Goal: Use online tool/utility: Utilize a website feature to perform a specific function

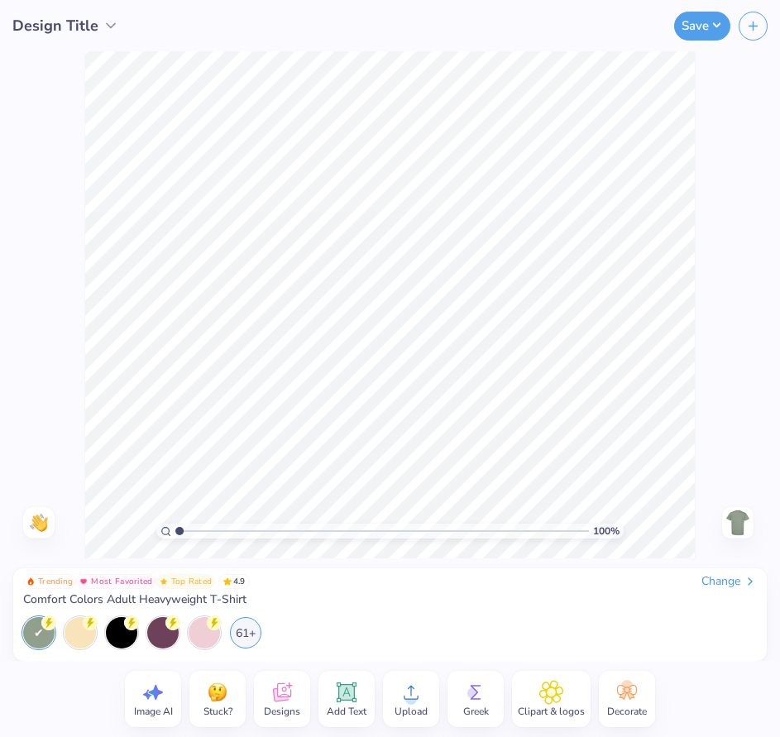
click at [471, 697] on circle at bounding box center [474, 694] width 12 height 12
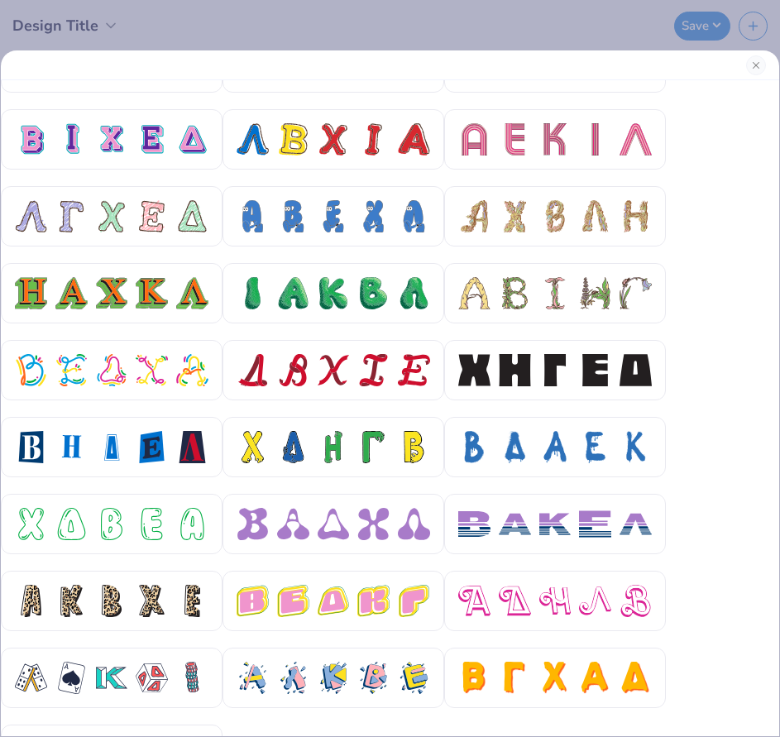
scroll to position [497, 0]
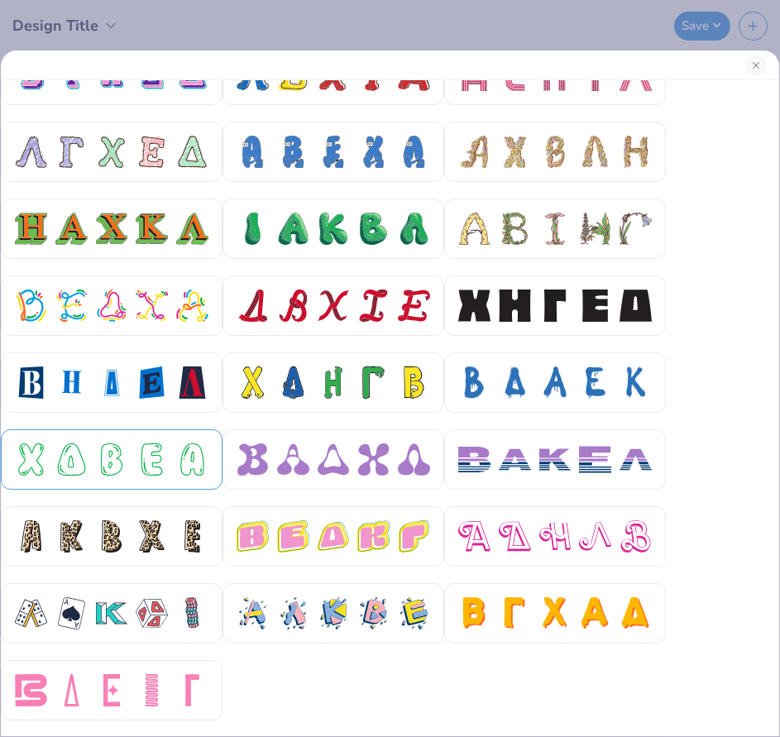
click at [128, 452] on div at bounding box center [112, 460] width 194 height 32
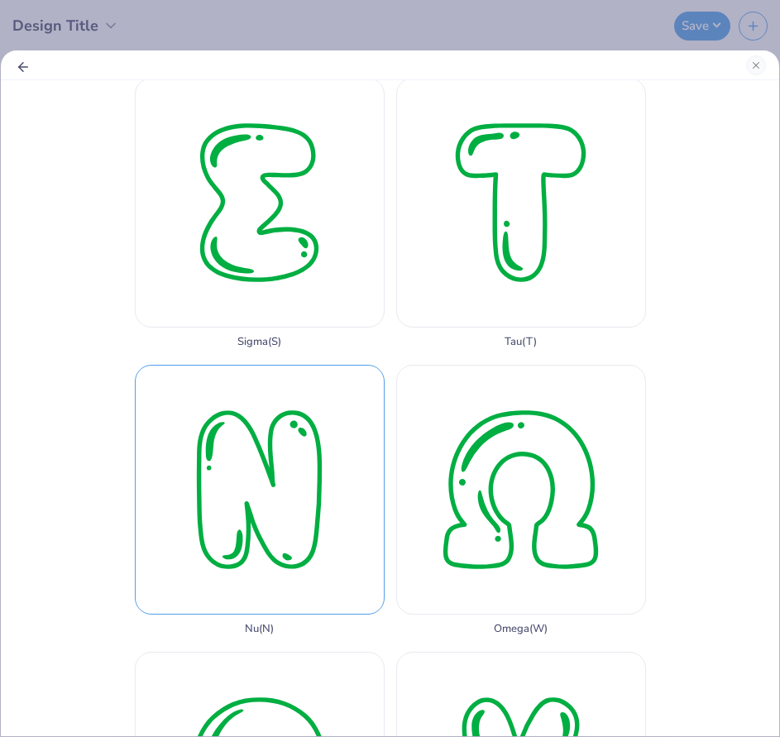
scroll to position [2285, 0]
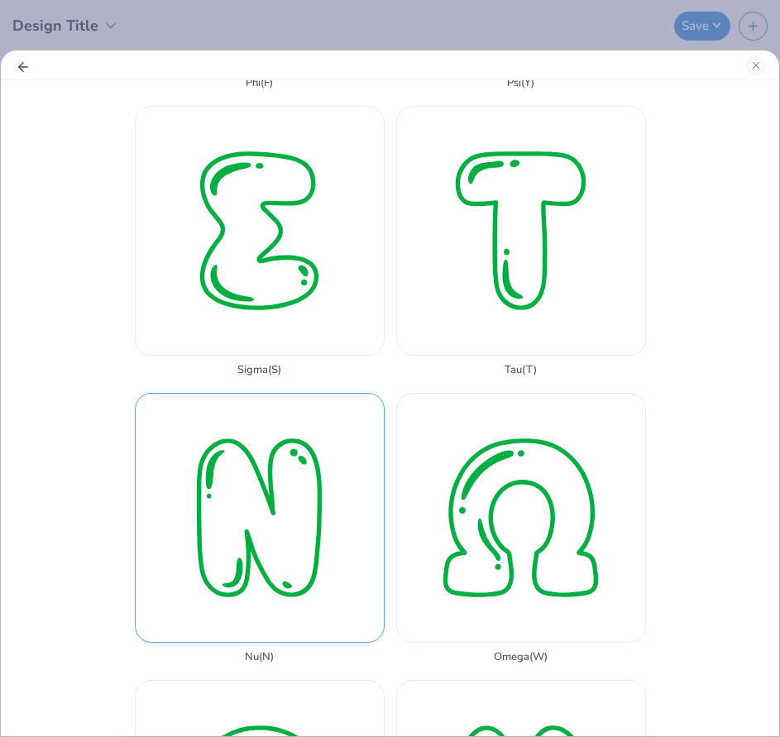
click at [300, 304] on div "Sigma ( S )" at bounding box center [260, 241] width 250 height 271
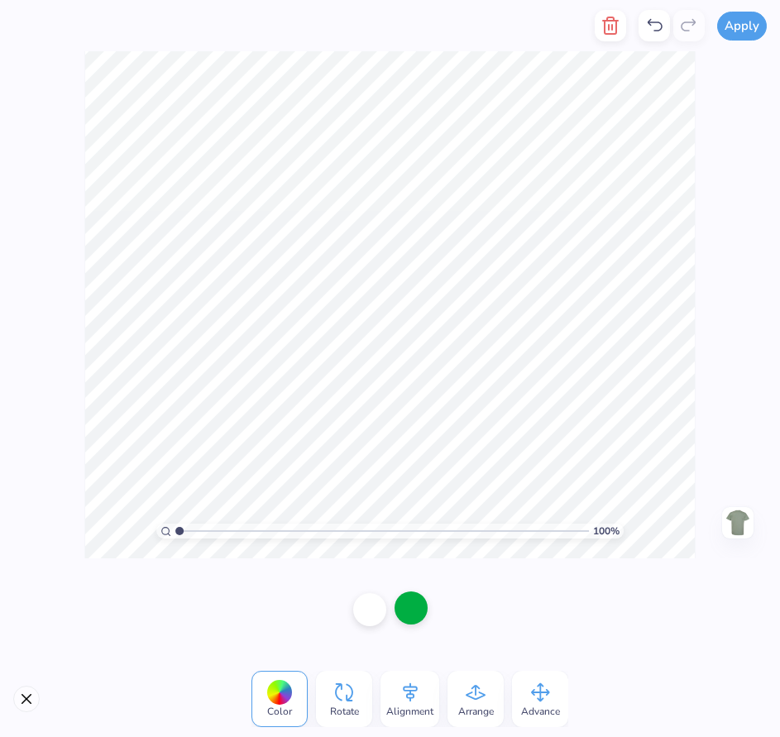
click at [419, 606] on div at bounding box center [411, 608] width 33 height 33
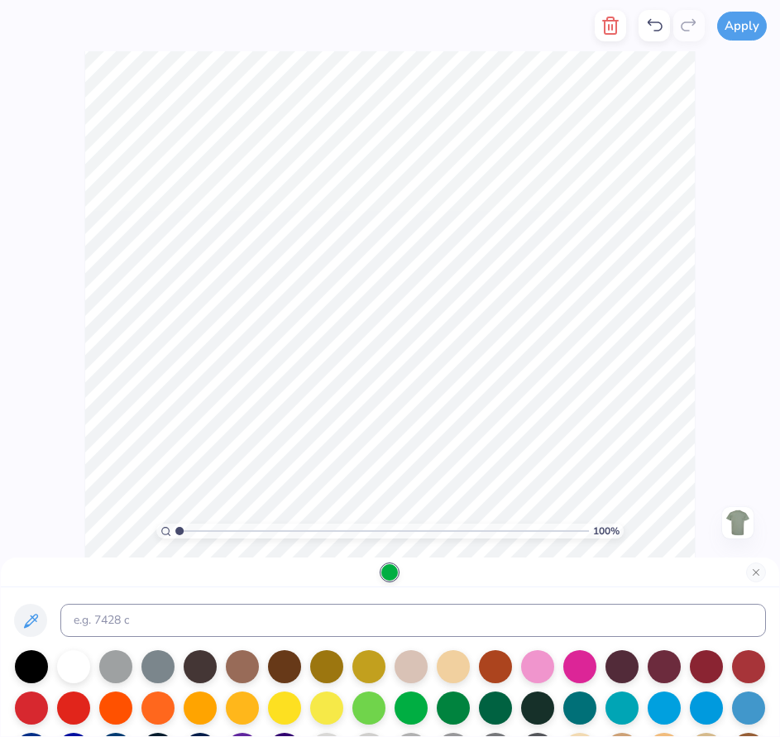
click at [279, 711] on div at bounding box center [284, 706] width 33 height 33
click at [319, 584] on div at bounding box center [390, 573] width 779 height 30
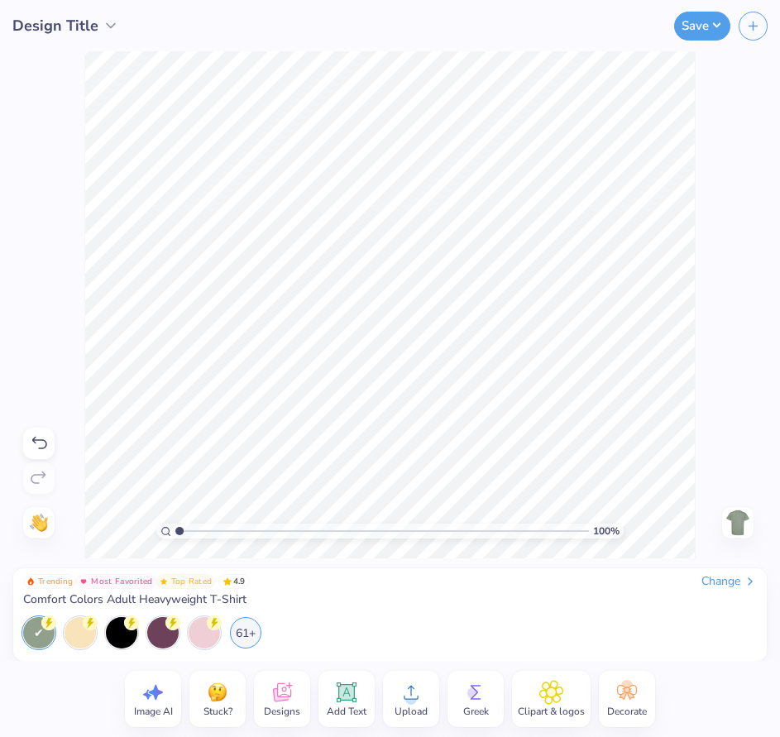
click at [485, 686] on icon at bounding box center [475, 692] width 25 height 25
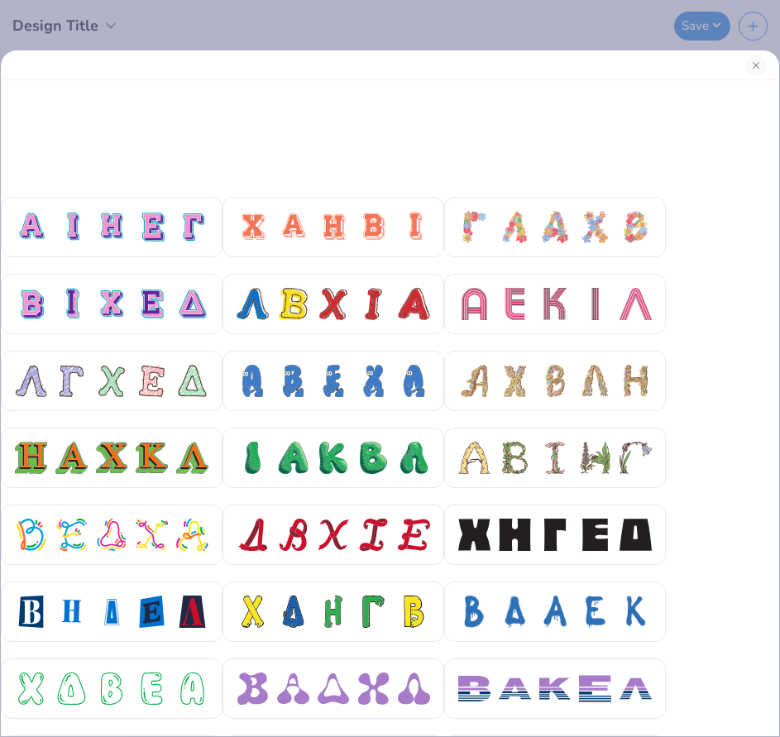
scroll to position [497, 0]
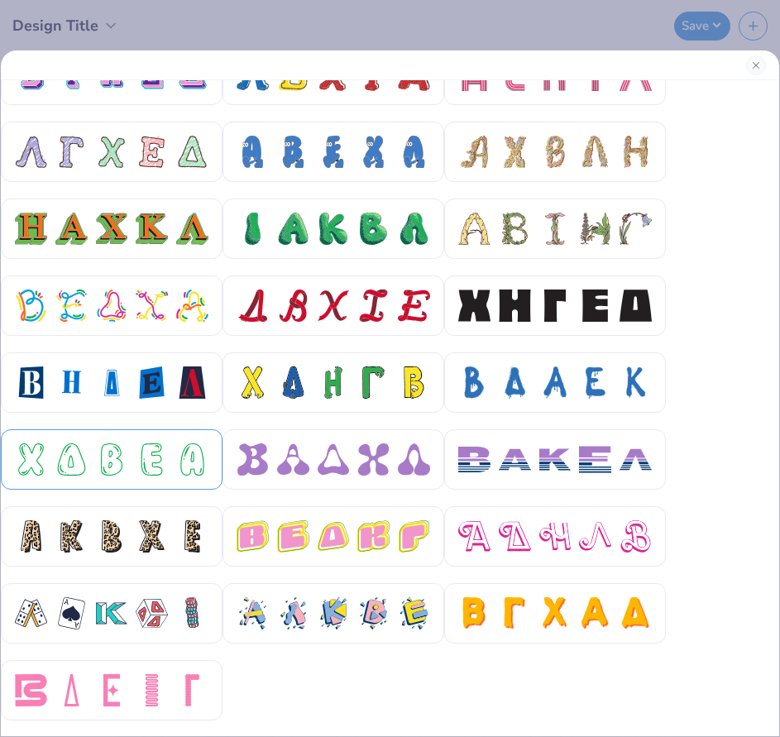
click at [165, 463] on div at bounding box center [152, 460] width 32 height 32
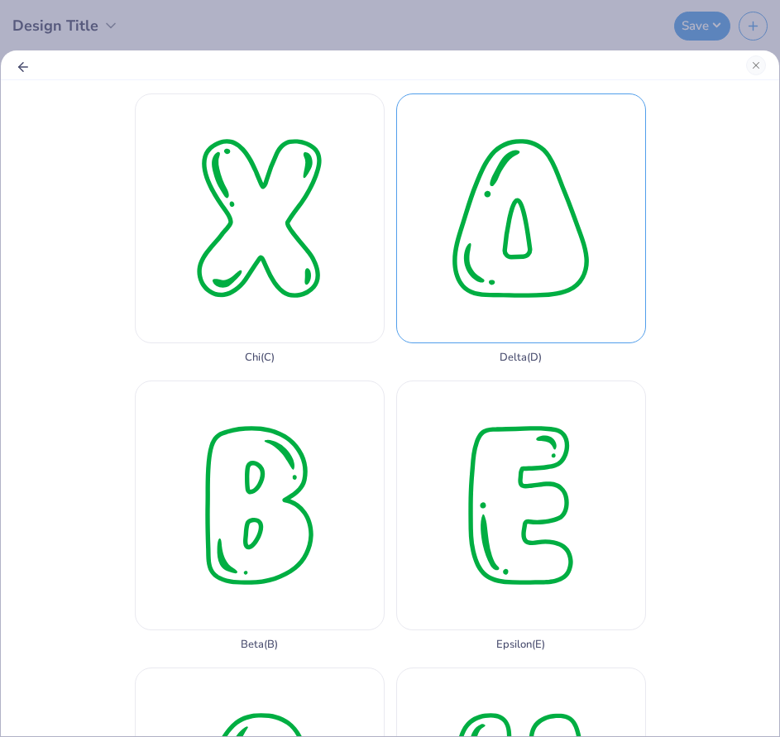
click at [487, 248] on div "Delta ( D )" at bounding box center [521, 229] width 250 height 271
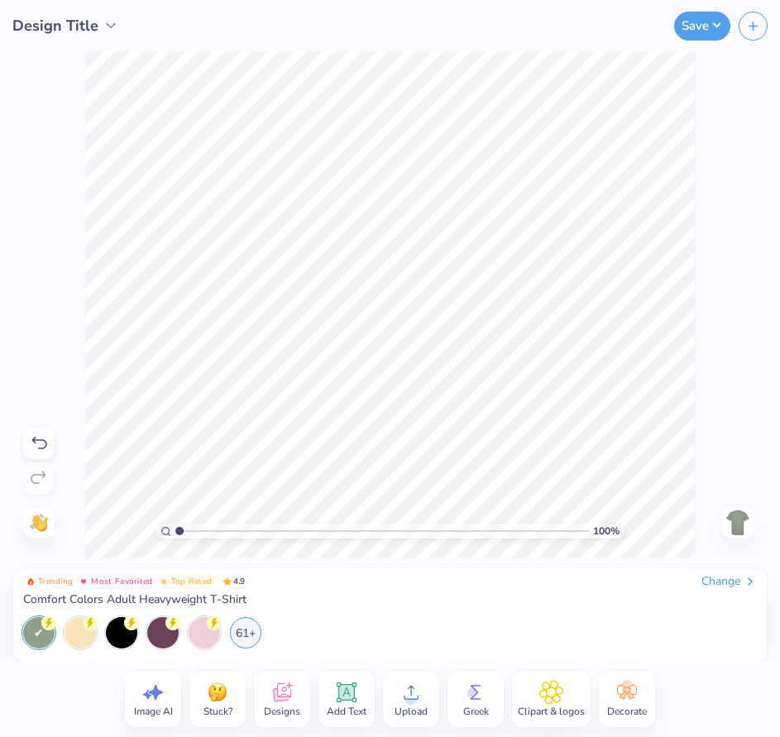
click at [79, 27] on span "Design Title" at bounding box center [55, 26] width 86 height 22
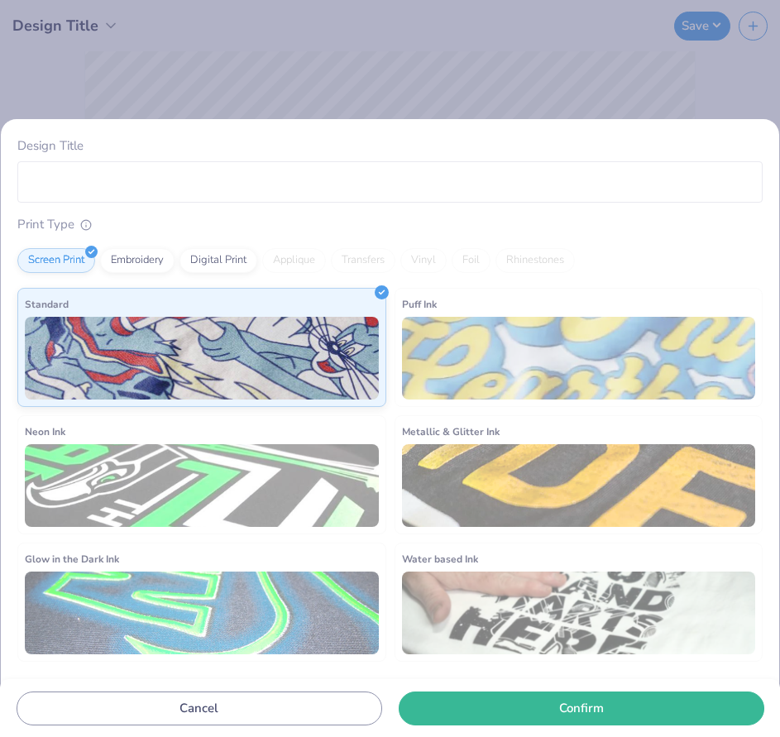
click at [230, 84] on div "Design Title Print Type Screen Print Embroidery Digital Print Applique Transfer…" at bounding box center [390, 368] width 780 height 737
